Goal: Information Seeking & Learning: Learn about a topic

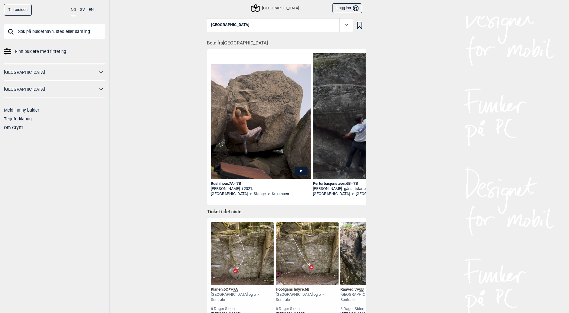
click at [224, 183] on div "Rush hour , 7A Ψ 7B" at bounding box center [261, 183] width 100 height 5
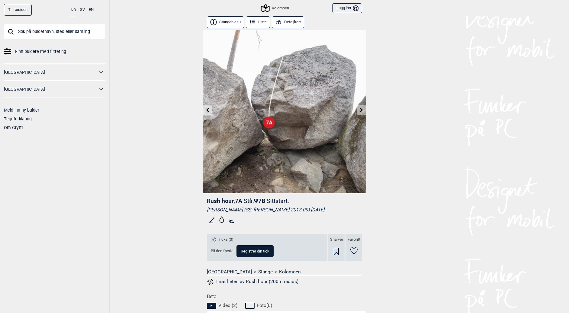
click at [367, 111] on div "Til forsiden NO SV EN Finn buldere med filtrering [GEOGRAPHIC_DATA] [GEOGRAPHIC…" at bounding box center [284, 156] width 569 height 313
click at [360, 115] on link at bounding box center [361, 110] width 9 height 10
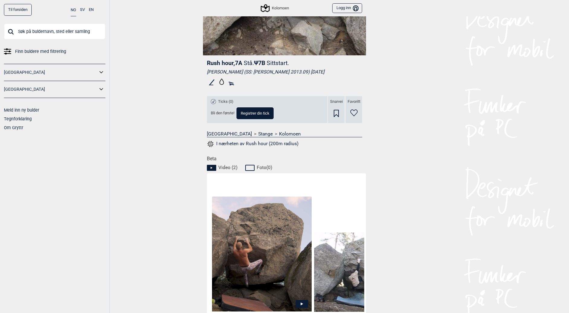
scroll to position [151, 0]
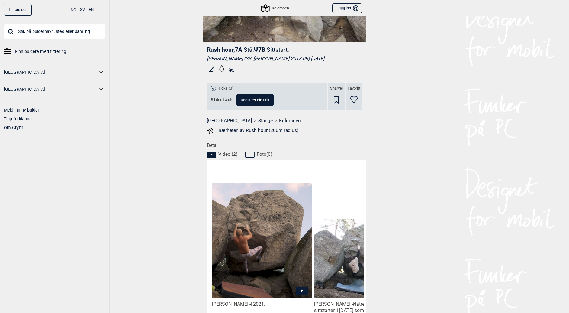
click at [223, 154] on span "Video ( 2 )" at bounding box center [228, 154] width 19 height 6
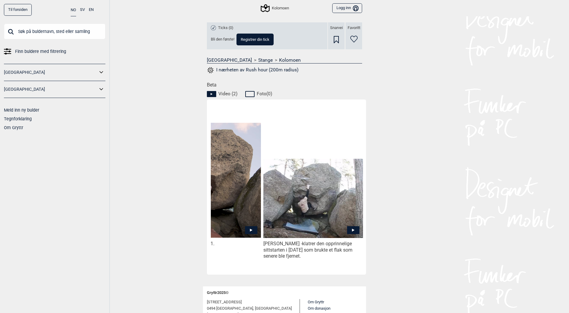
scroll to position [0, 0]
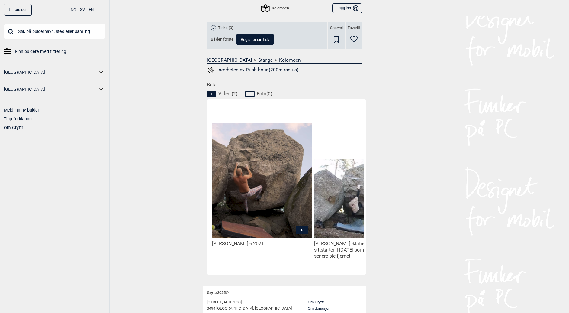
click at [307, 228] on icon at bounding box center [302, 230] width 12 height 8
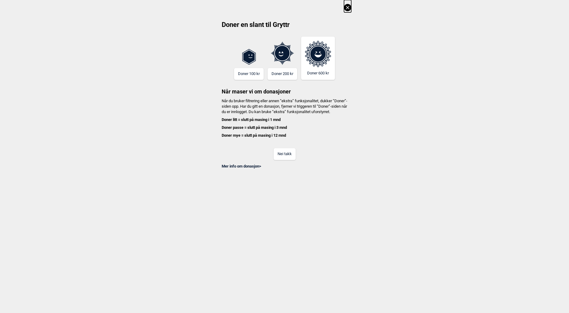
click at [348, 13] on div "Doner en slant til Gryttr Doner 100 kr Doner 200 kr Doner 600 kr Når maser vi o…" at bounding box center [284, 84] width 569 height 169
click at [345, 8] on div "Doner en slant til Gryttr Doner 100 kr Doner 200 kr Doner 600 kr Når maser vi o…" at bounding box center [284, 84] width 569 height 169
click at [354, 6] on div "Doner en slant til Gryttr Doner 100 kr Doner 200 kr Doner 600 kr Når maser vi o…" at bounding box center [284, 84] width 569 height 169
click at [351, 9] on icon at bounding box center [347, 7] width 7 height 7
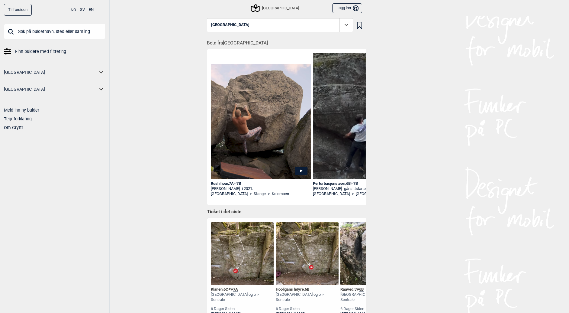
click at [227, 181] on div "Rush hour , 7A Ψ 7B" at bounding box center [261, 183] width 100 height 5
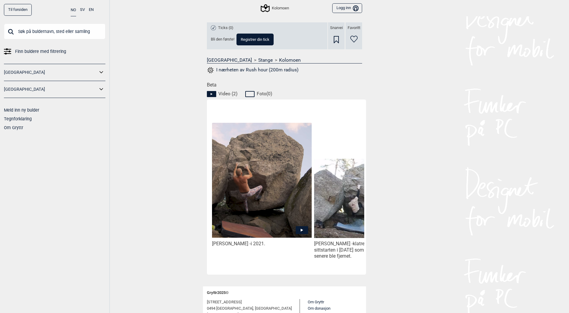
scroll to position [0, 51]
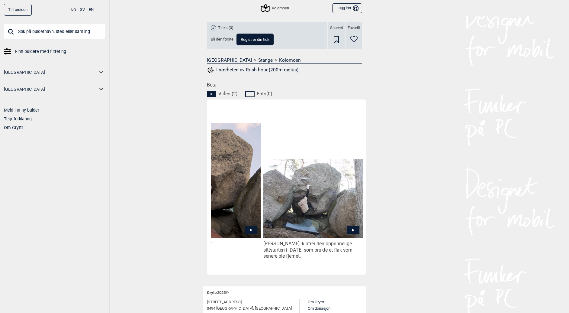
click at [354, 229] on icon at bounding box center [353, 230] width 12 height 8
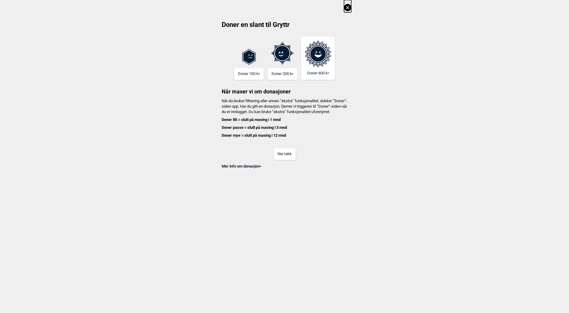
click at [351, 4] on icon at bounding box center [347, 7] width 7 height 7
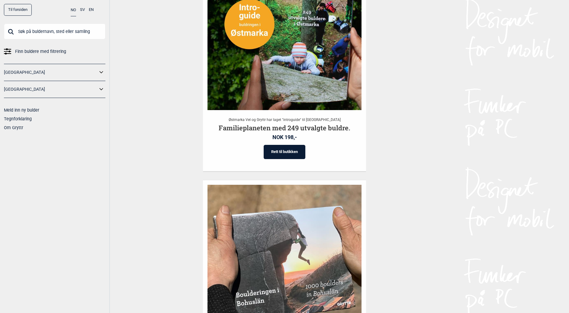
scroll to position [635, 0]
